Goal: Task Accomplishment & Management: Manage account settings

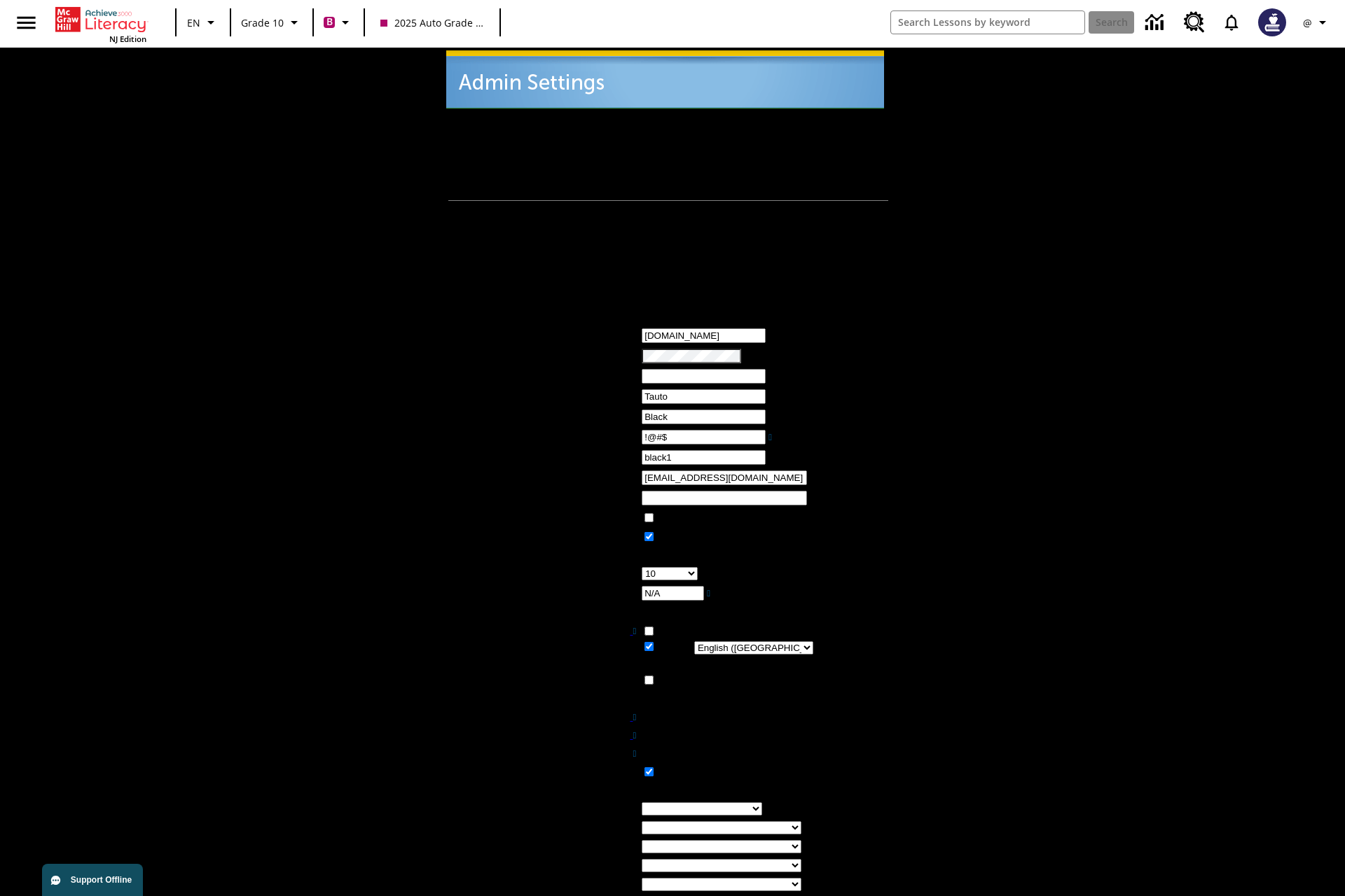
type input "!@#$"
click at [1317, 23] on icon "Profile/Settings" at bounding box center [1322, 23] width 17 height 17
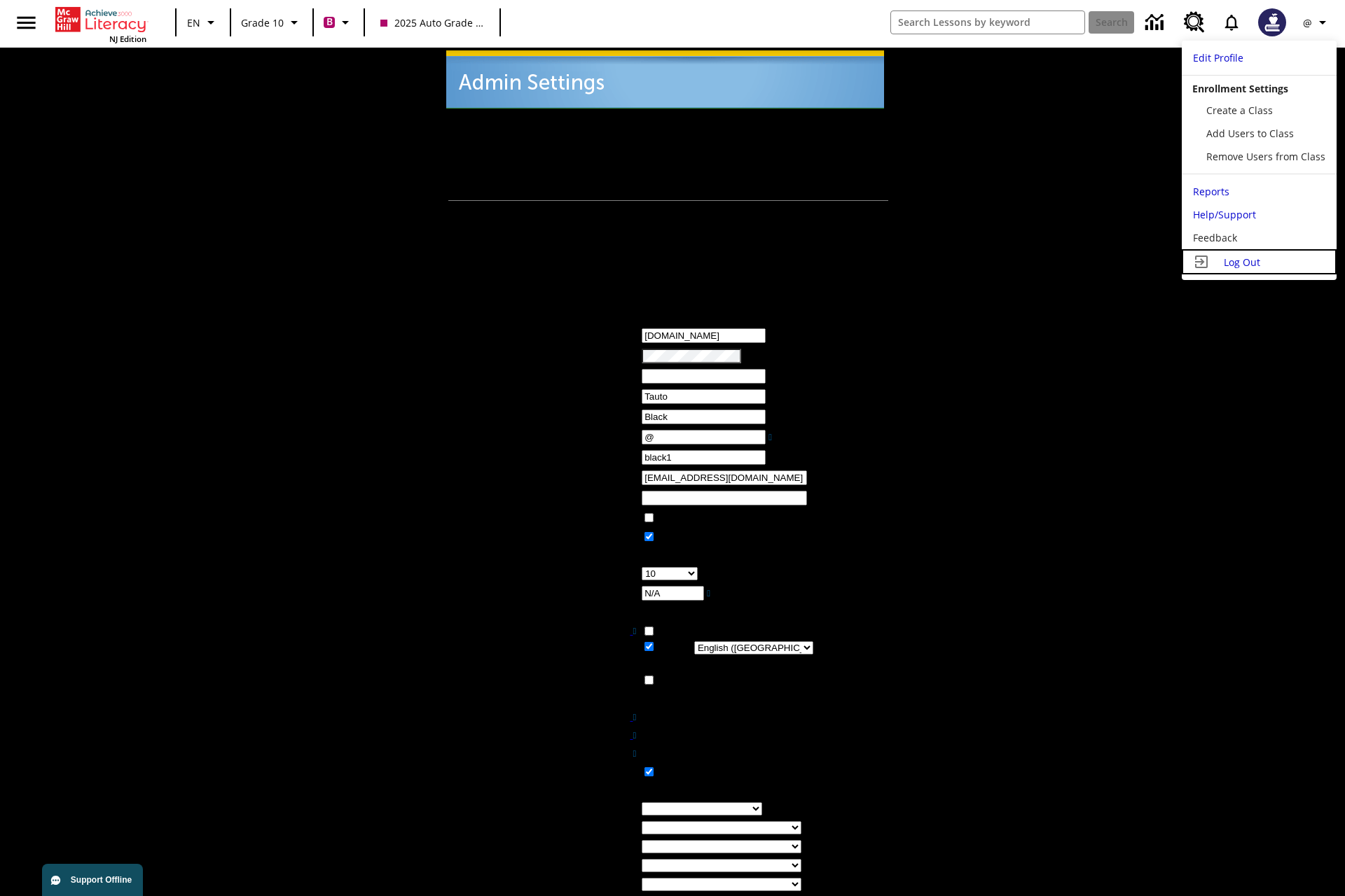
click at [1257, 262] on span "Log Out" at bounding box center [1242, 262] width 37 height 13
